Goal: Contribute content

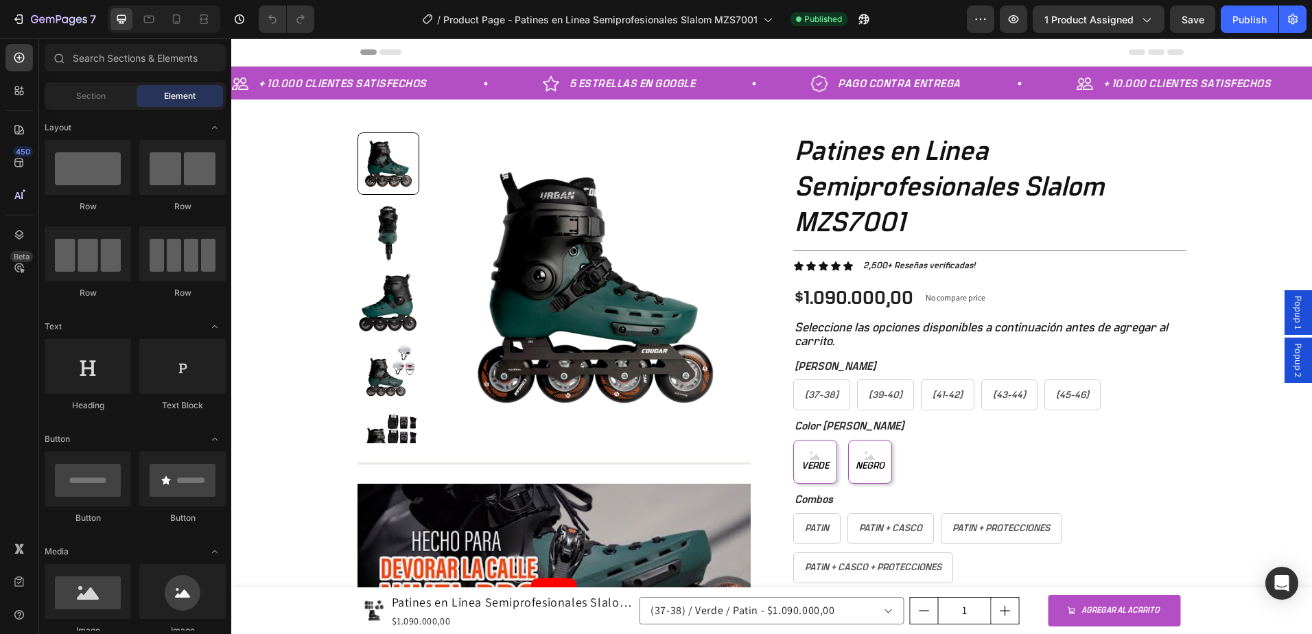
click at [1291, 320] on span "Popup 1" at bounding box center [1298, 313] width 14 height 34
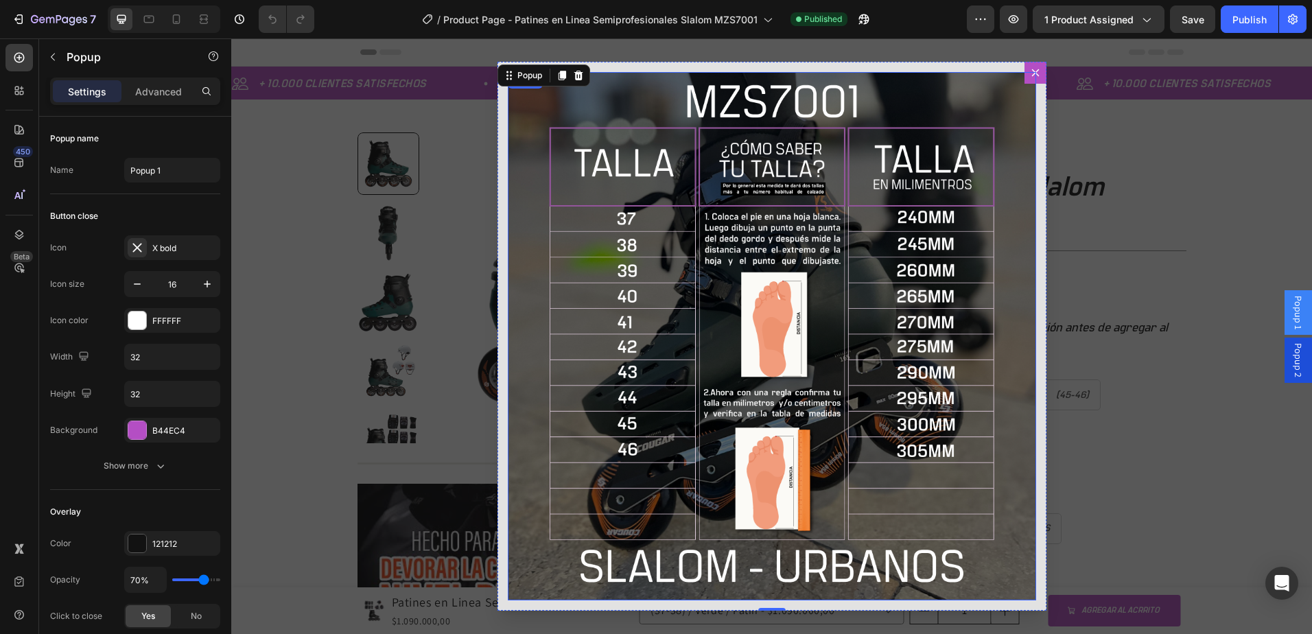
click at [760, 257] on img "Dialog body" at bounding box center [772, 336] width 528 height 528
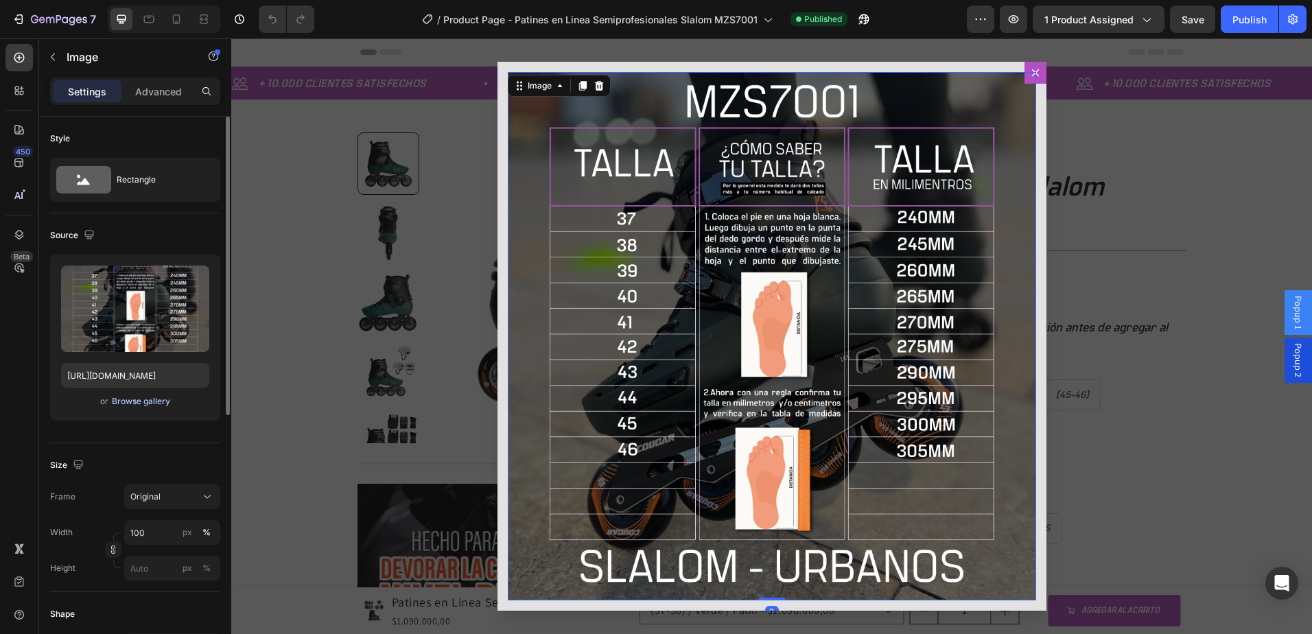
click at [127, 407] on div "Browse gallery" at bounding box center [141, 401] width 58 height 12
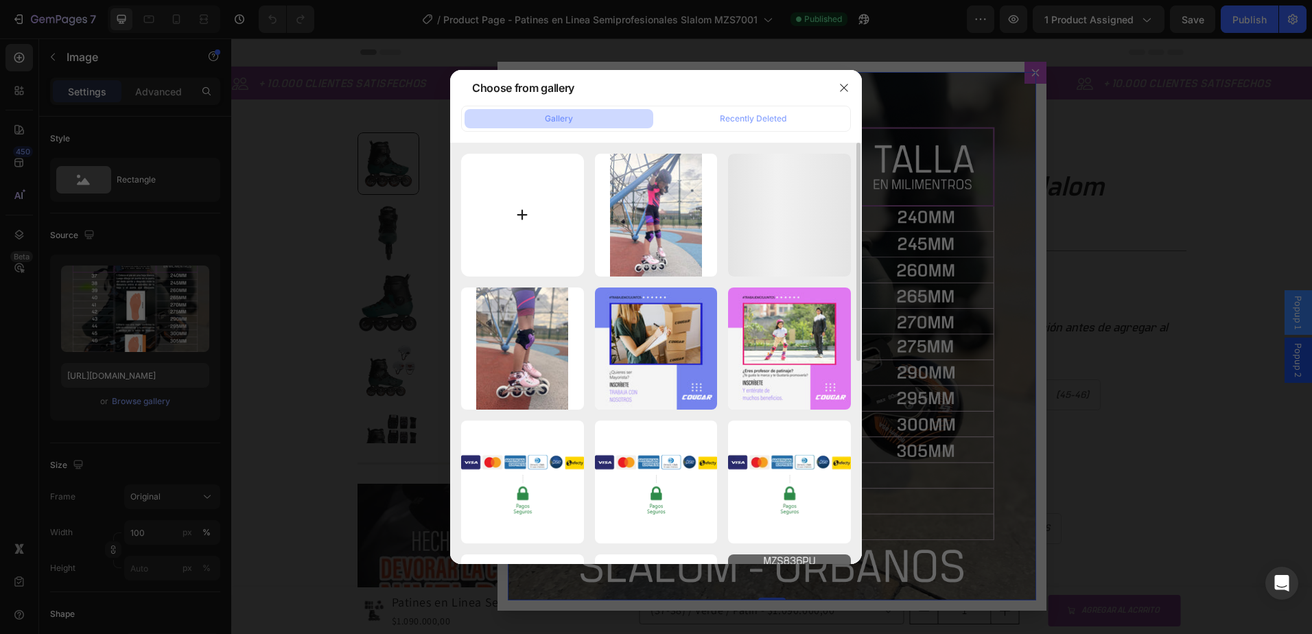
click at [543, 230] on input "file" at bounding box center [522, 215] width 123 height 123
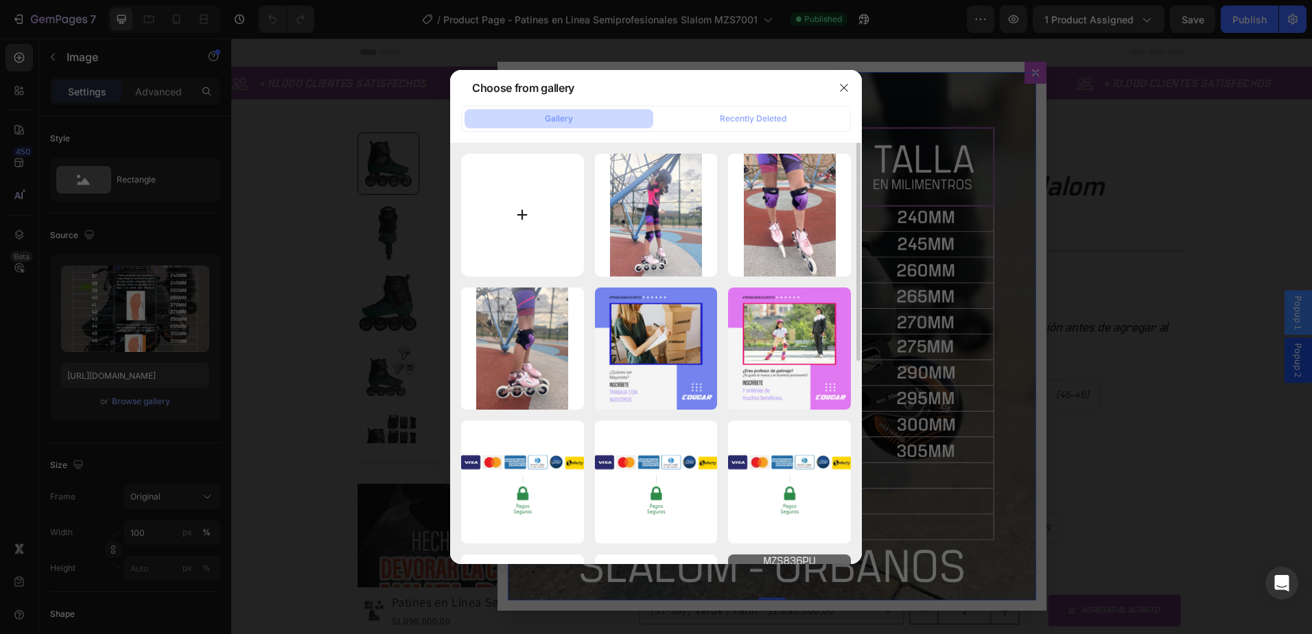
type input "C:\fakepath\TABLA-tallas-7001.png"
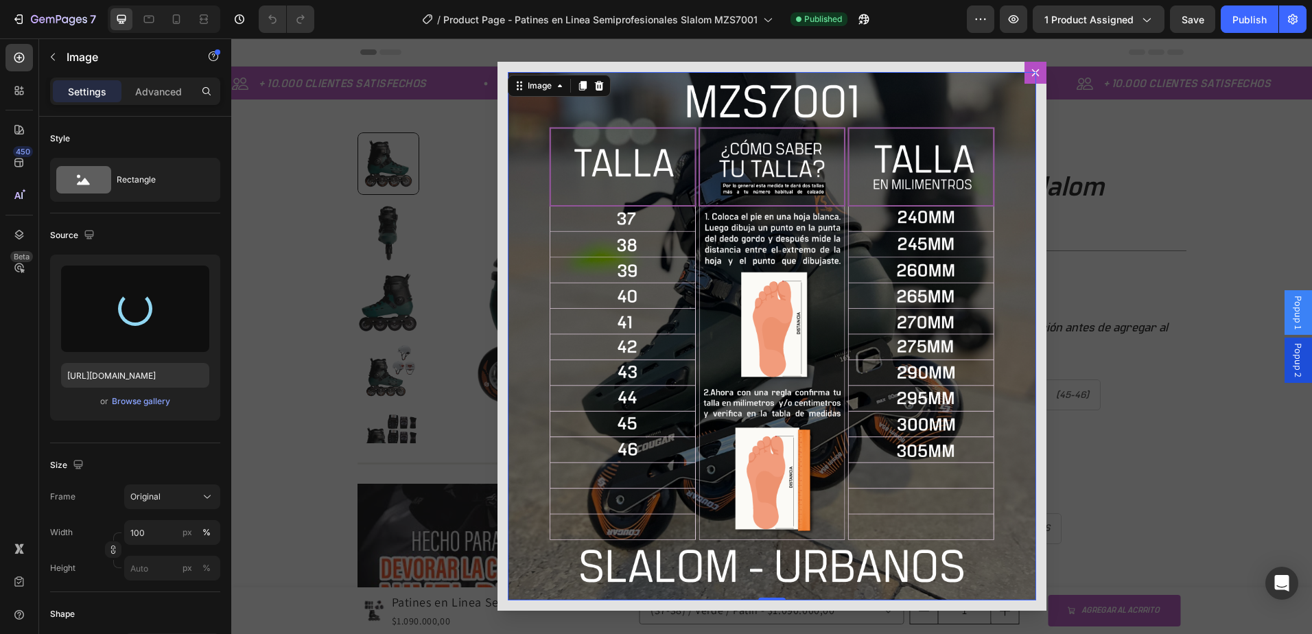
type input "[URL][DOMAIN_NAME]"
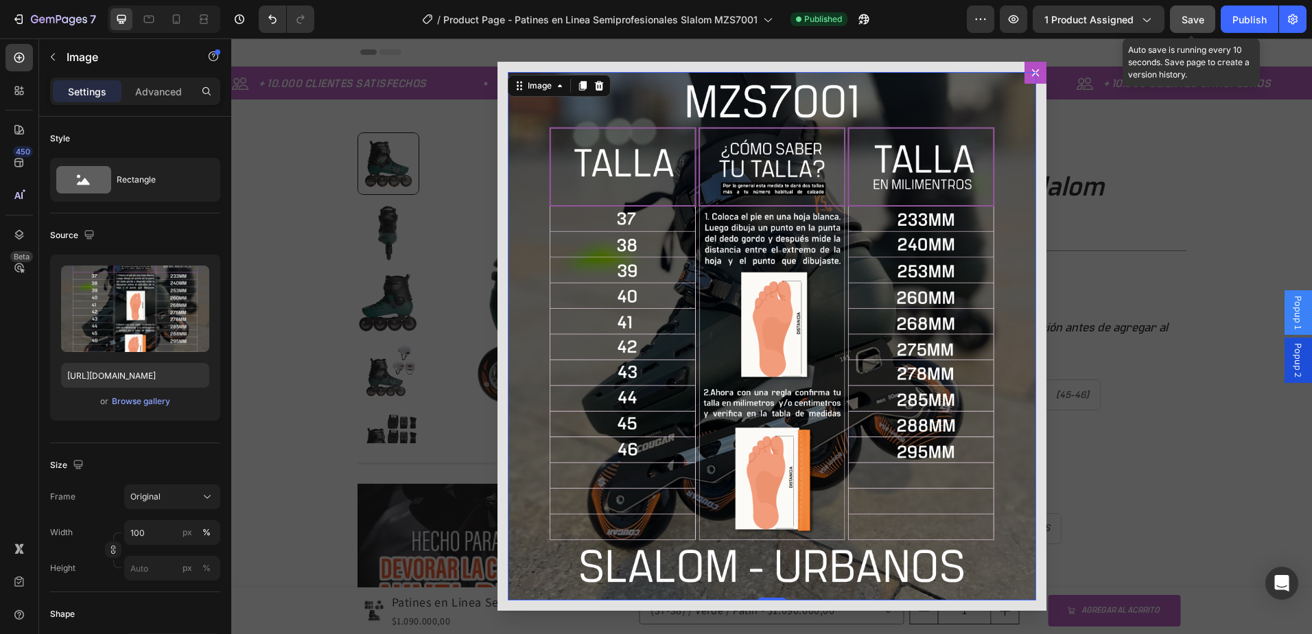
click at [1194, 24] on span "Save" at bounding box center [1192, 20] width 23 height 12
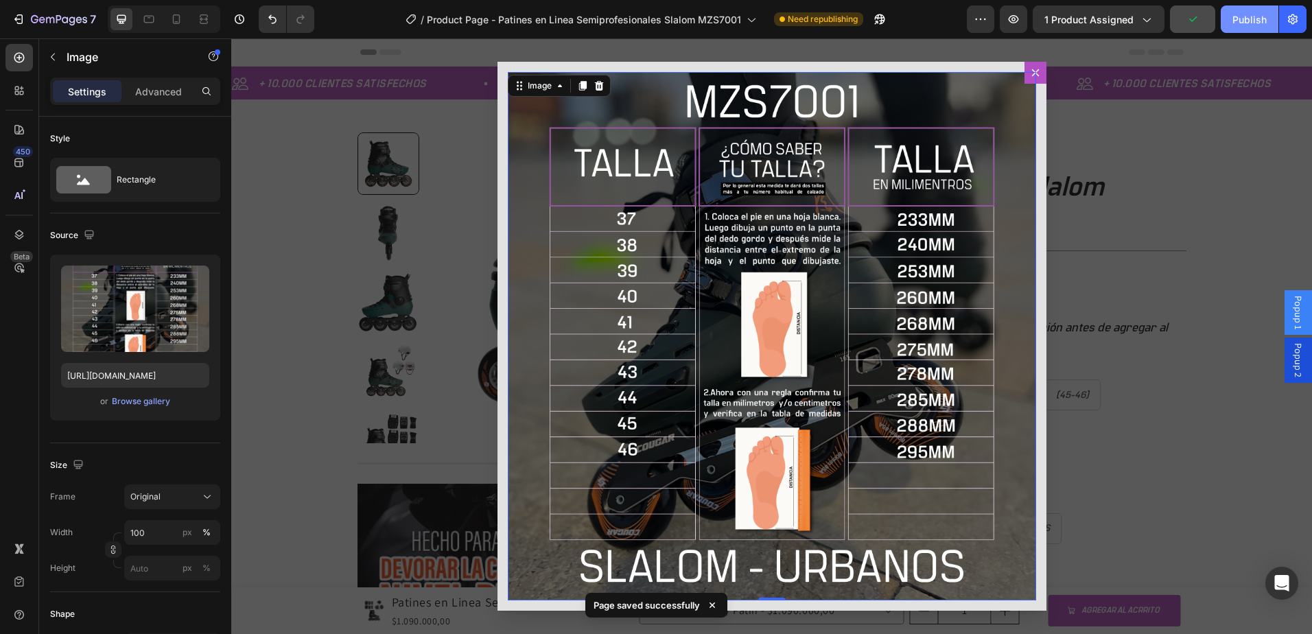
click at [1231, 21] on button "Publish" at bounding box center [1250, 18] width 58 height 27
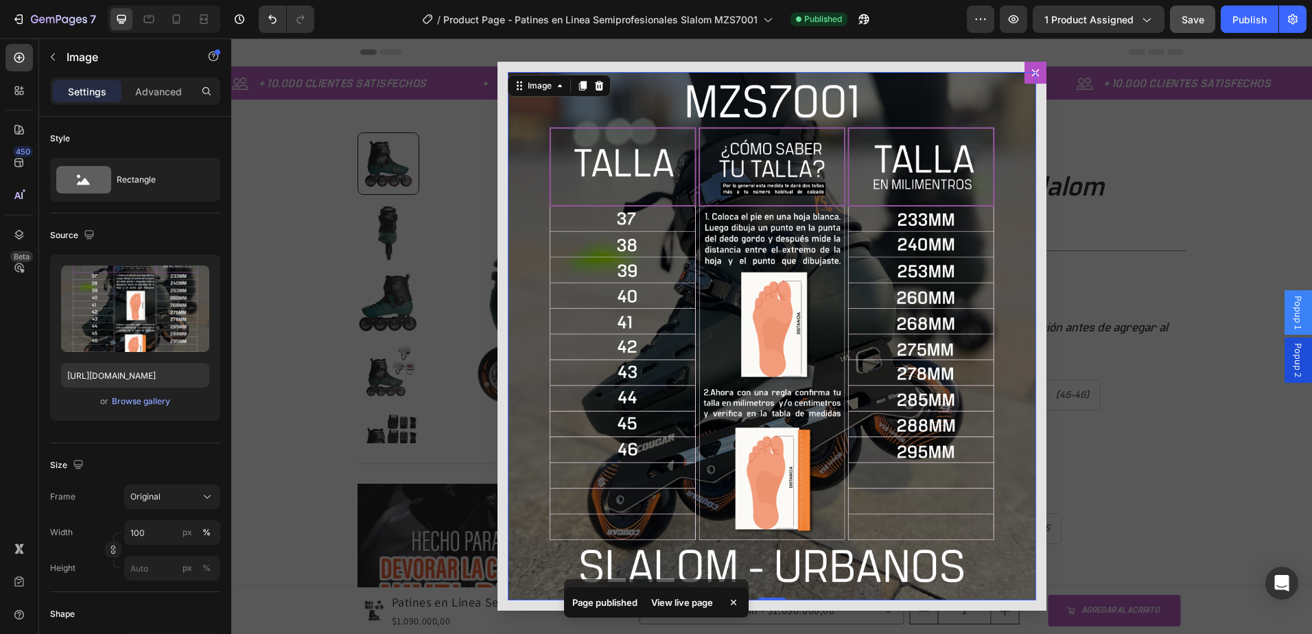
click at [1219, 156] on div "Backdrop" at bounding box center [771, 336] width 1081 height 596
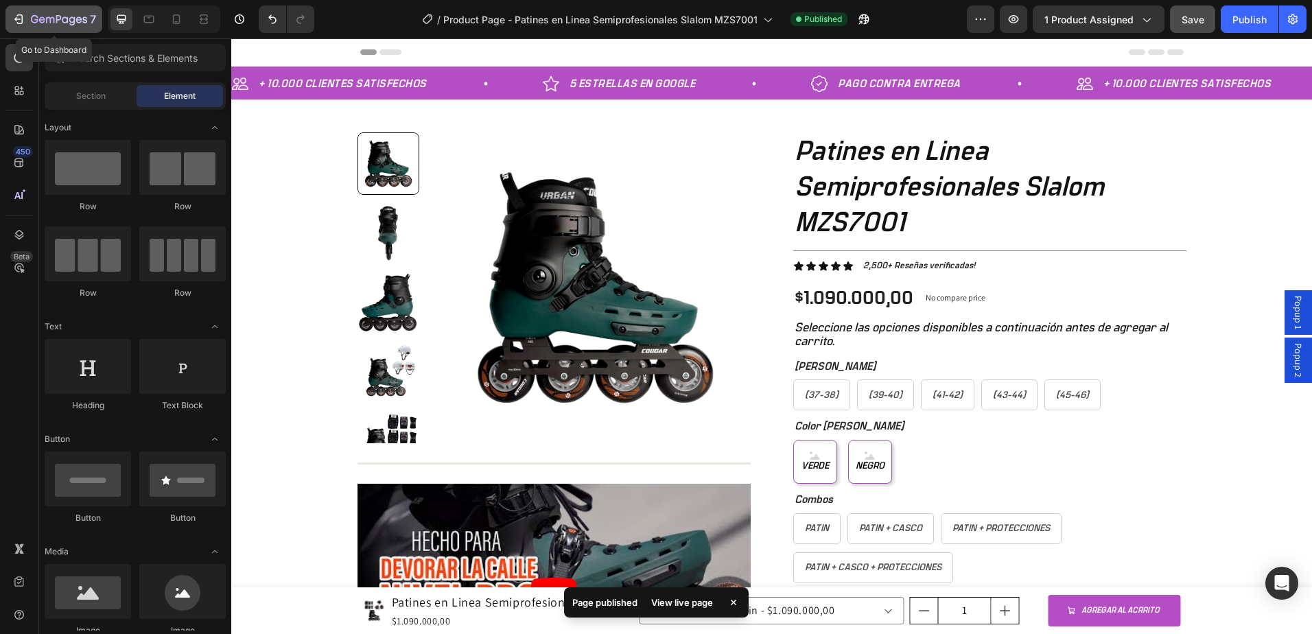
click at [11, 18] on button "7" at bounding box center [53, 18] width 97 height 27
